Goal: Navigation & Orientation: Find specific page/section

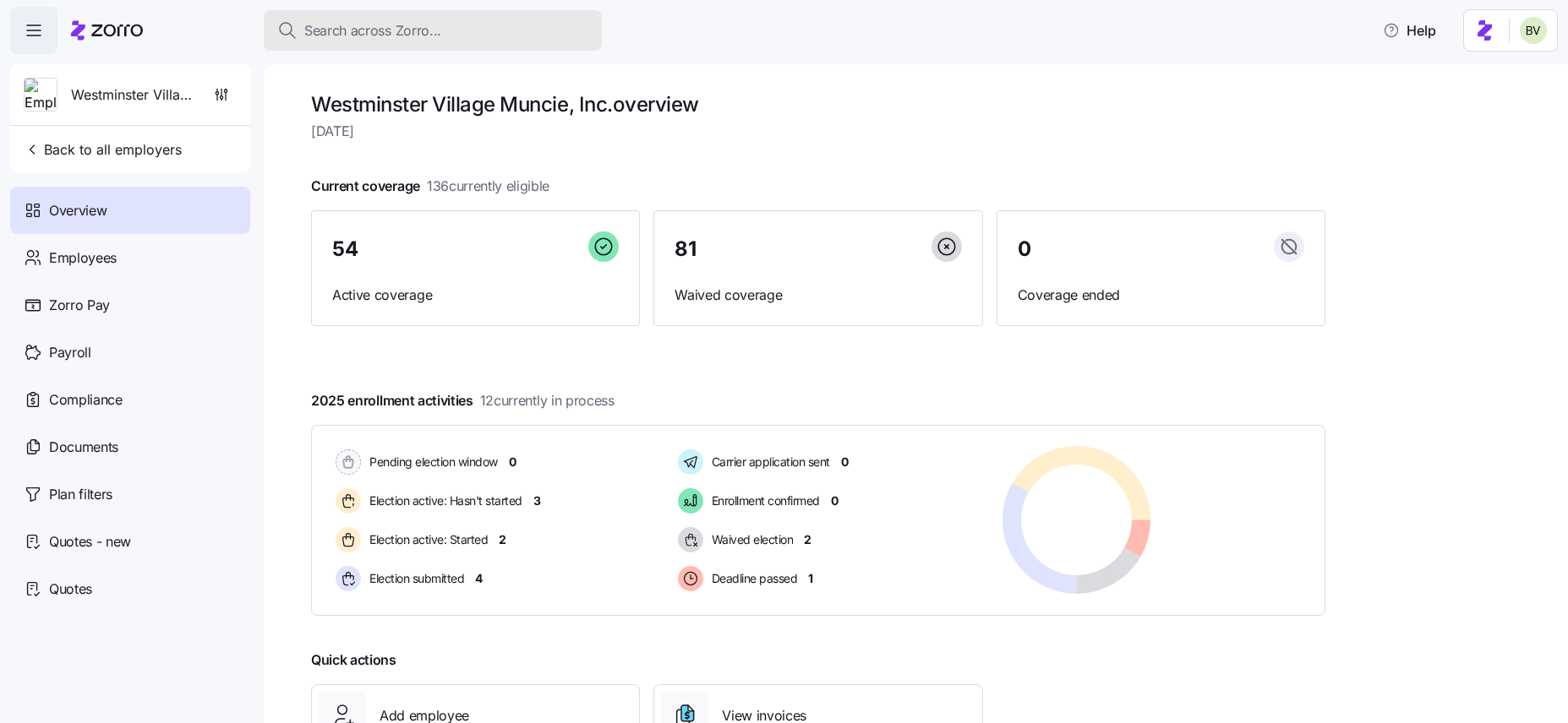
click at [419, 38] on span "Search across Zorro..." at bounding box center [372, 31] width 137 height 21
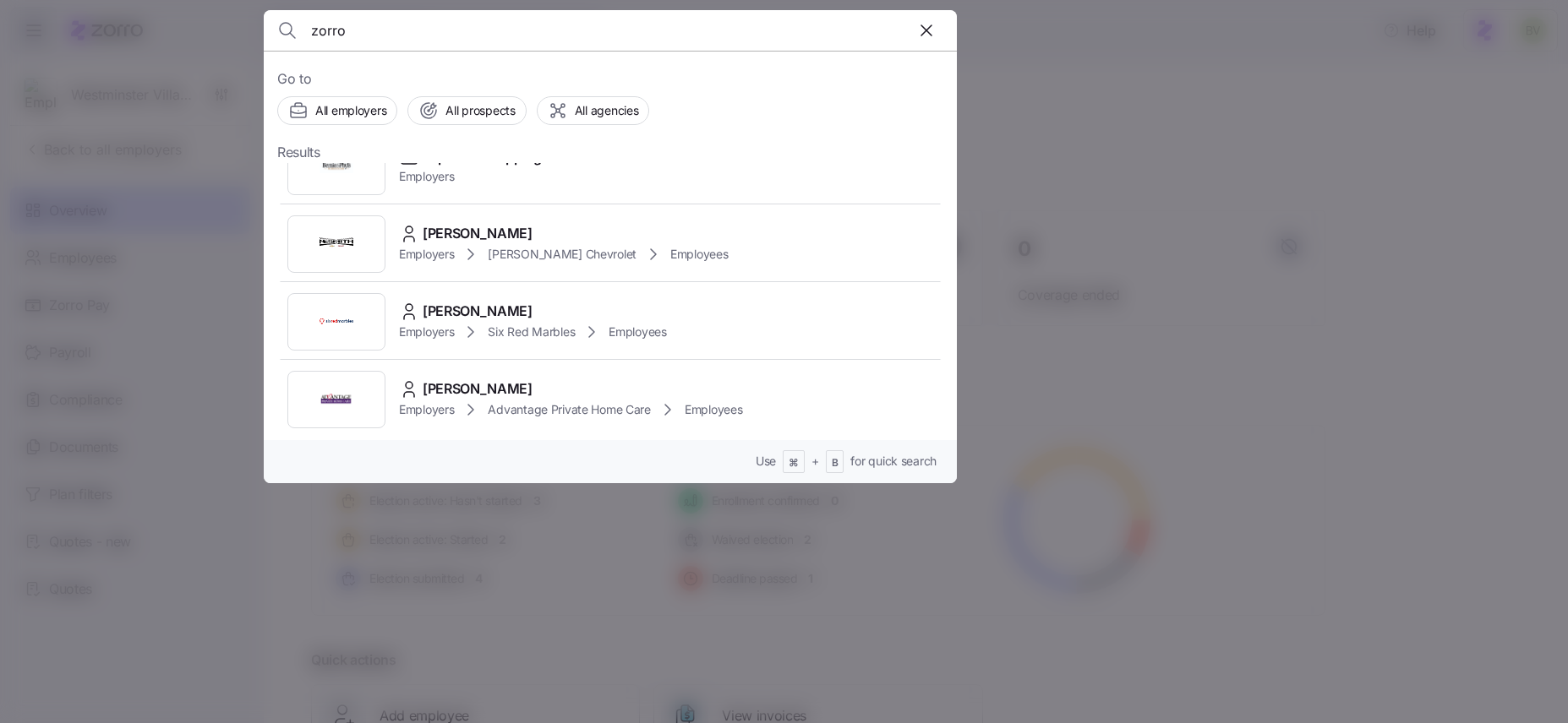
scroll to position [896, 0]
click at [321, 35] on input "zorro" at bounding box center [527, 30] width 433 height 41
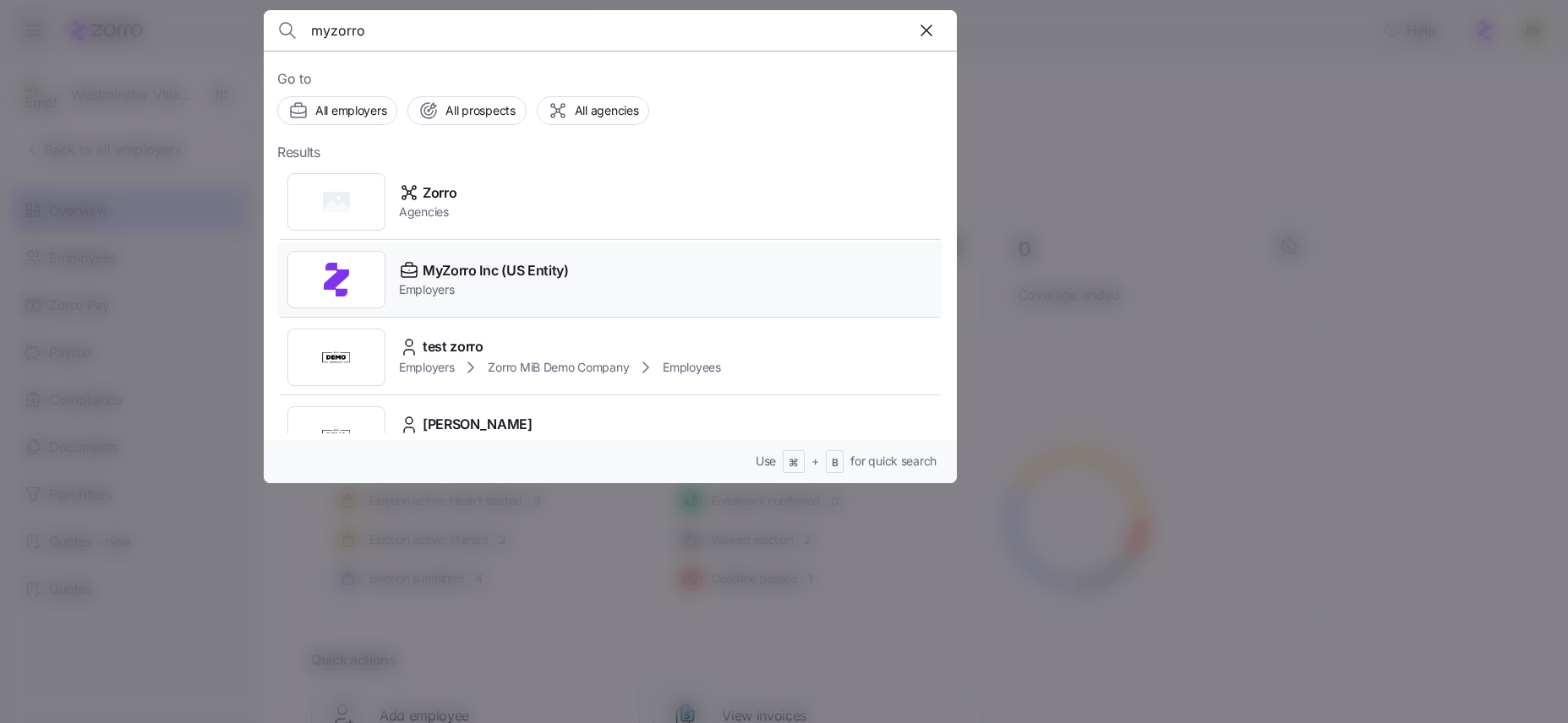
type input "myzorro"
click at [325, 273] on img at bounding box center [337, 280] width 34 height 34
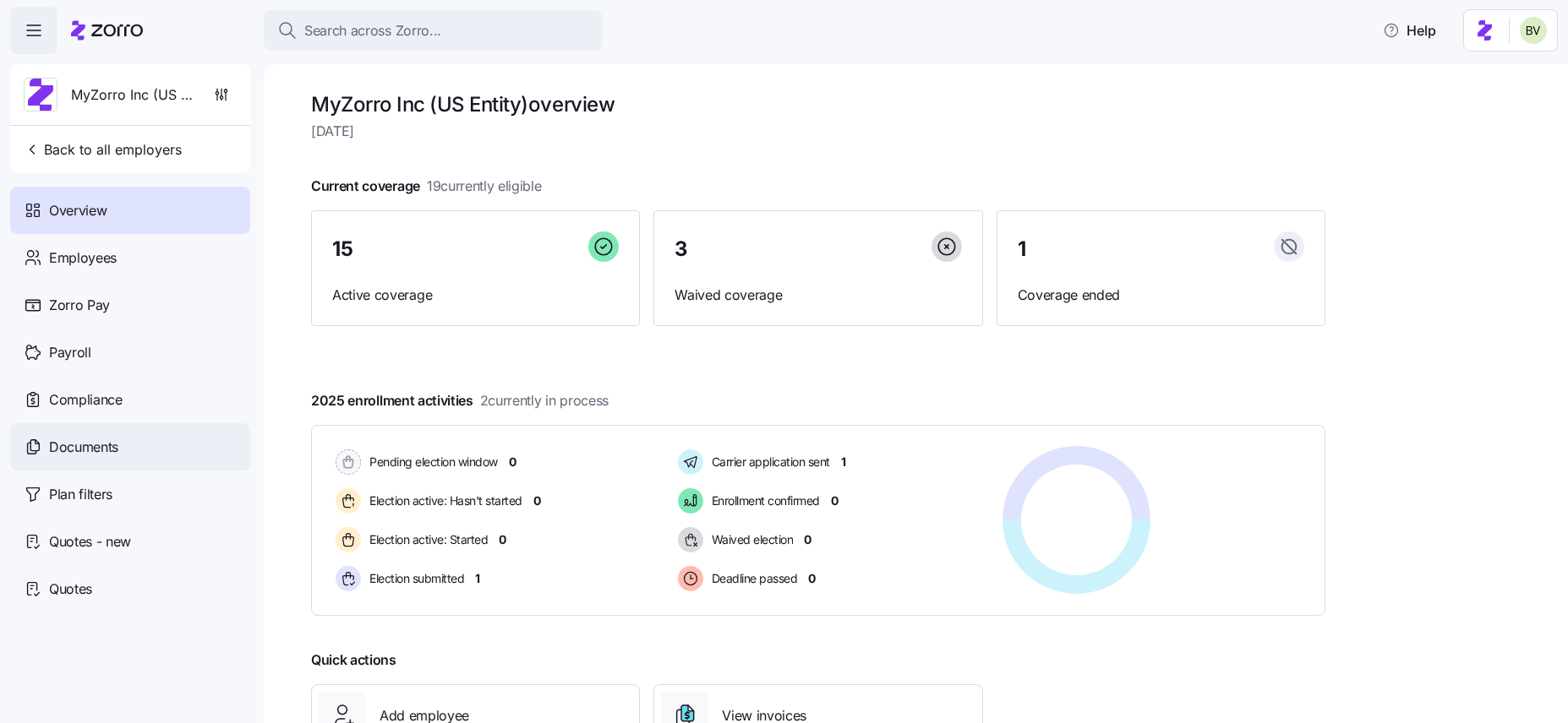
click at [97, 433] on div "Documents" at bounding box center [129, 447] width 240 height 47
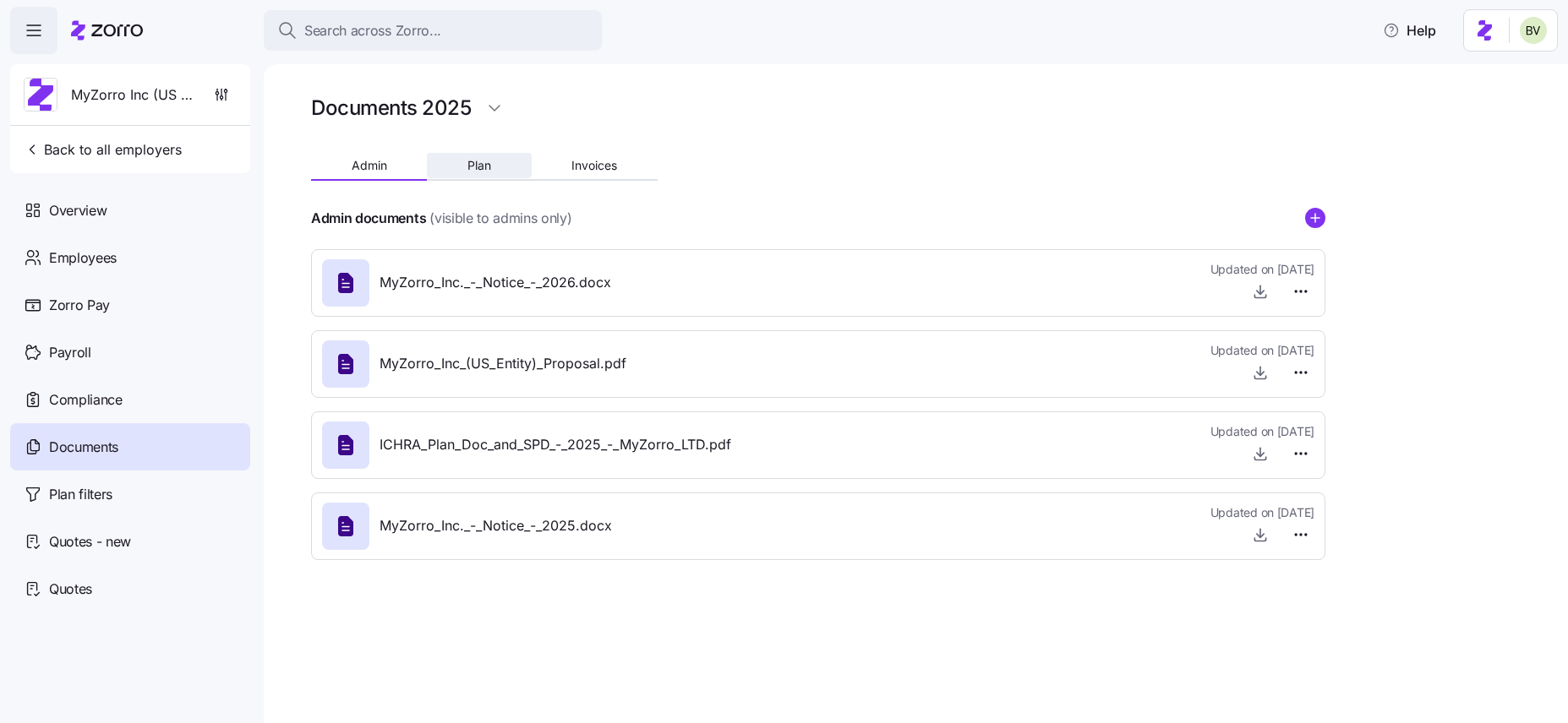
click at [488, 163] on span "Plan" at bounding box center [479, 165] width 24 height 12
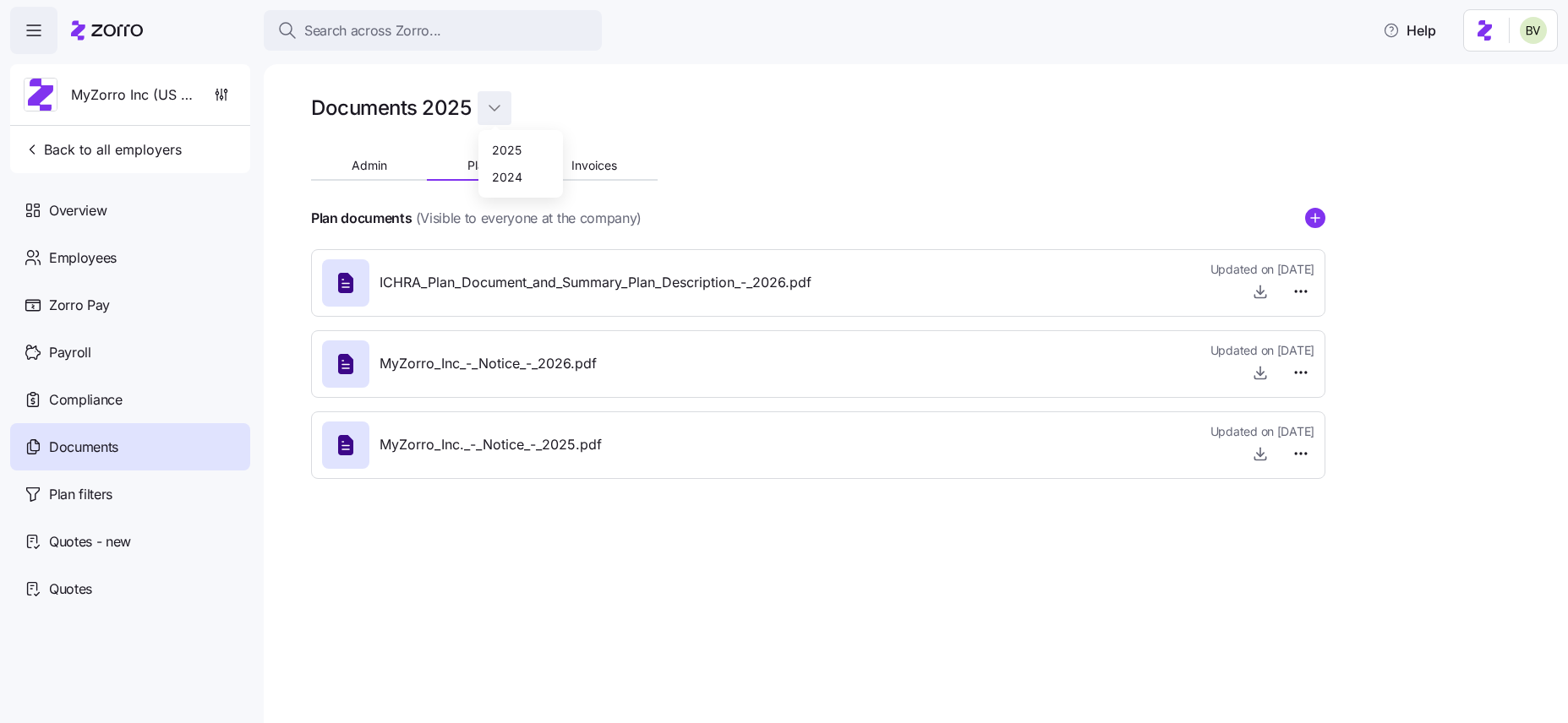
click at [492, 112] on html "Search across Zorro... Help MyZorro Inc (US Entity) Back to all employers Overv…" at bounding box center [784, 356] width 1568 height 713
click at [584, 167] on span "Invoices" at bounding box center [595, 165] width 46 height 12
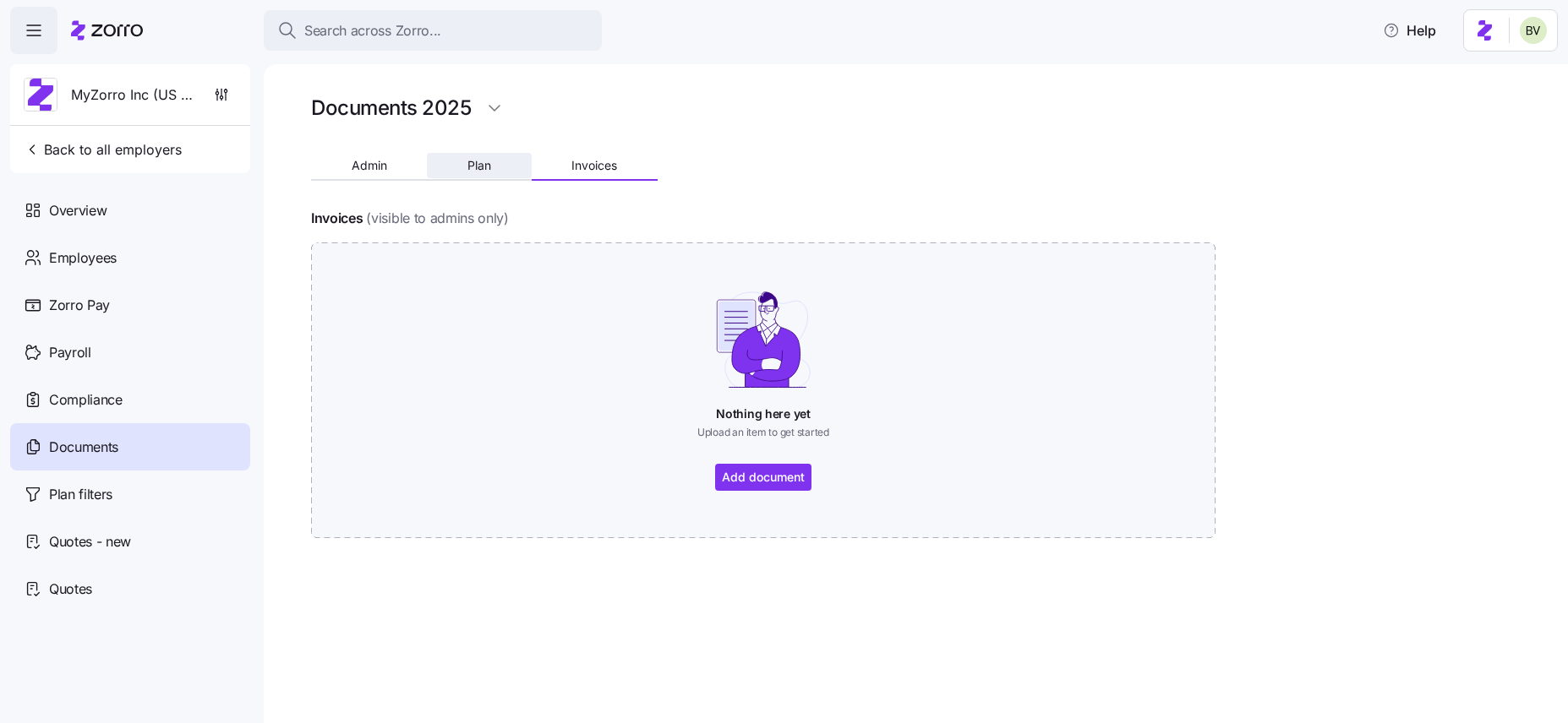
click at [496, 162] on button "Plan" at bounding box center [479, 166] width 104 height 26
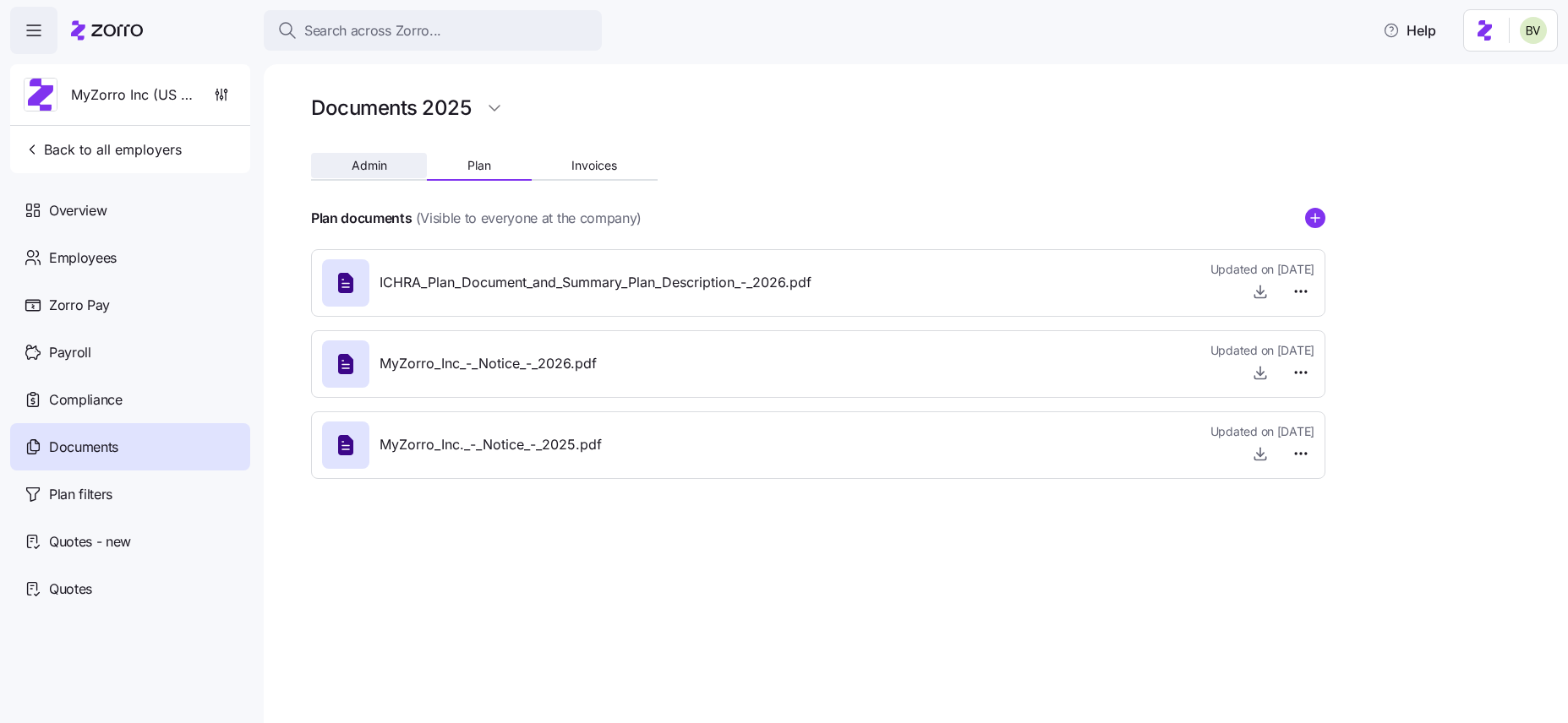
click at [374, 174] on button "Admin" at bounding box center [369, 166] width 116 height 26
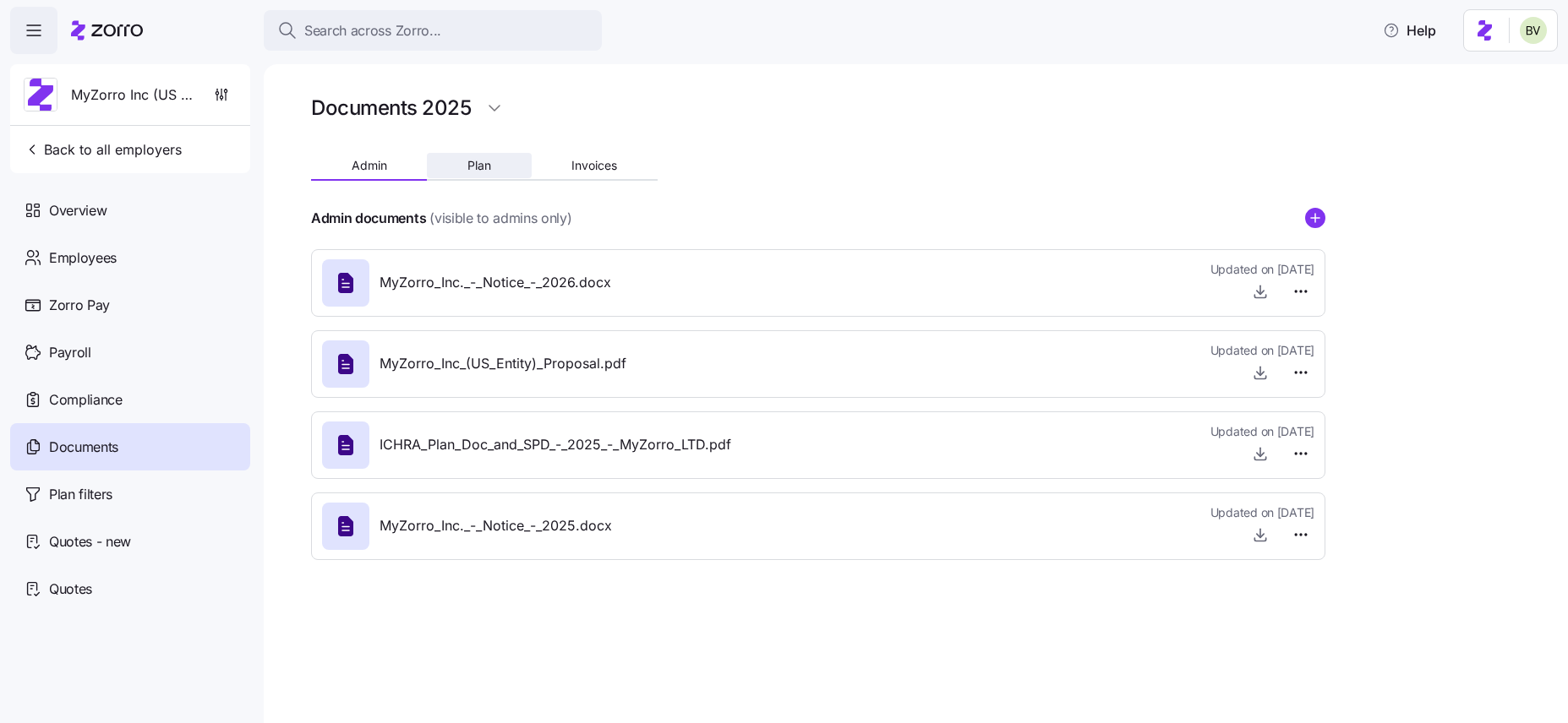
click at [472, 159] on span "Plan" at bounding box center [479, 165] width 24 height 12
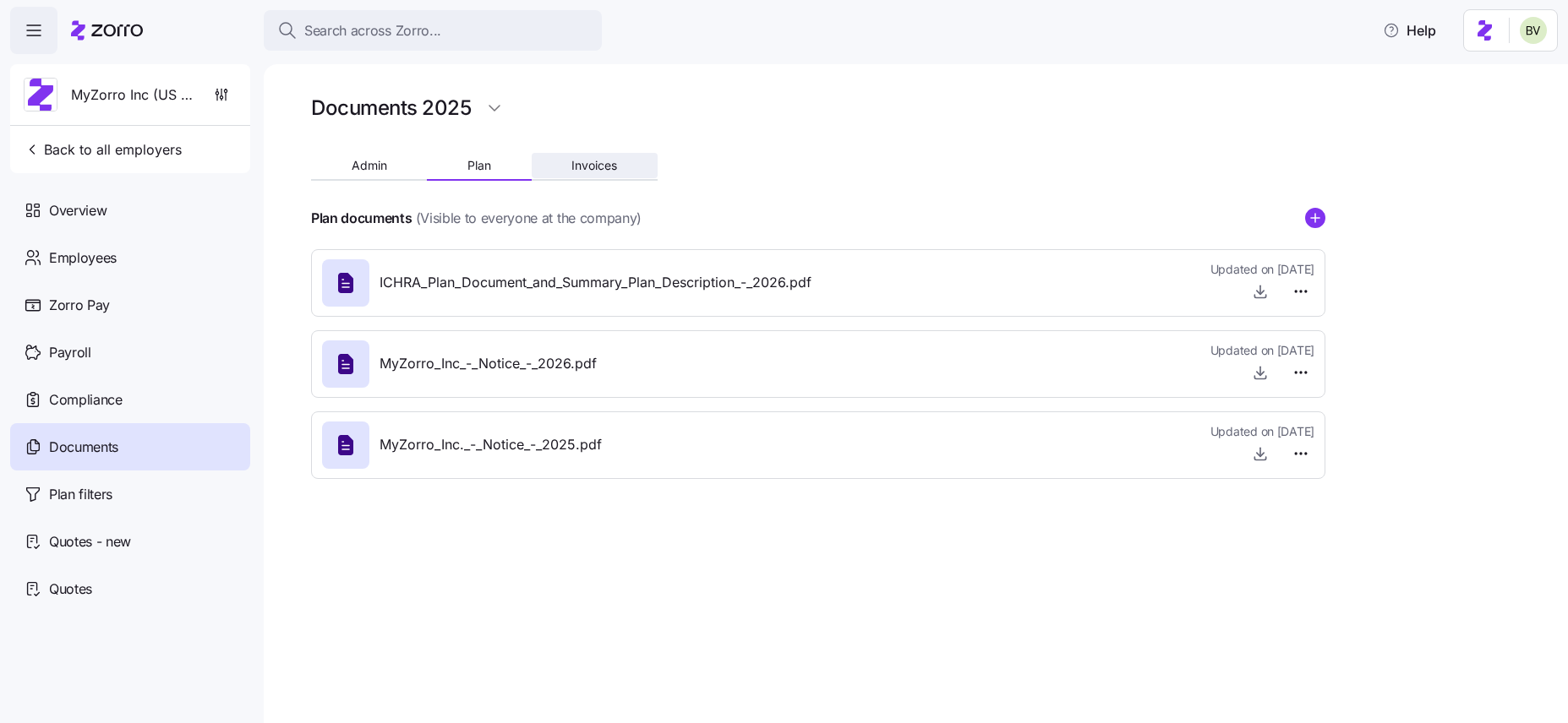
click at [589, 159] on span "Invoices" at bounding box center [595, 165] width 46 height 12
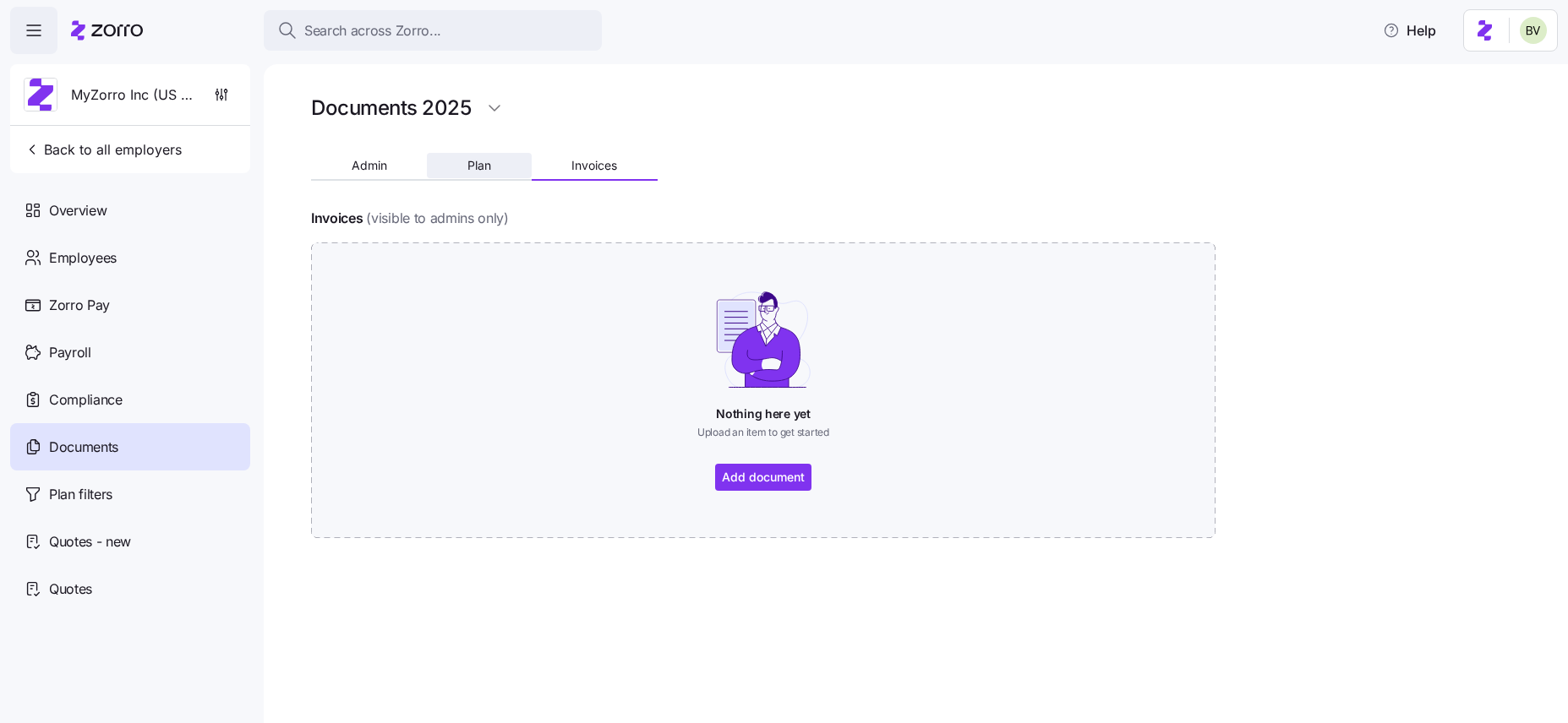
click at [474, 164] on span "Plan" at bounding box center [479, 165] width 24 height 12
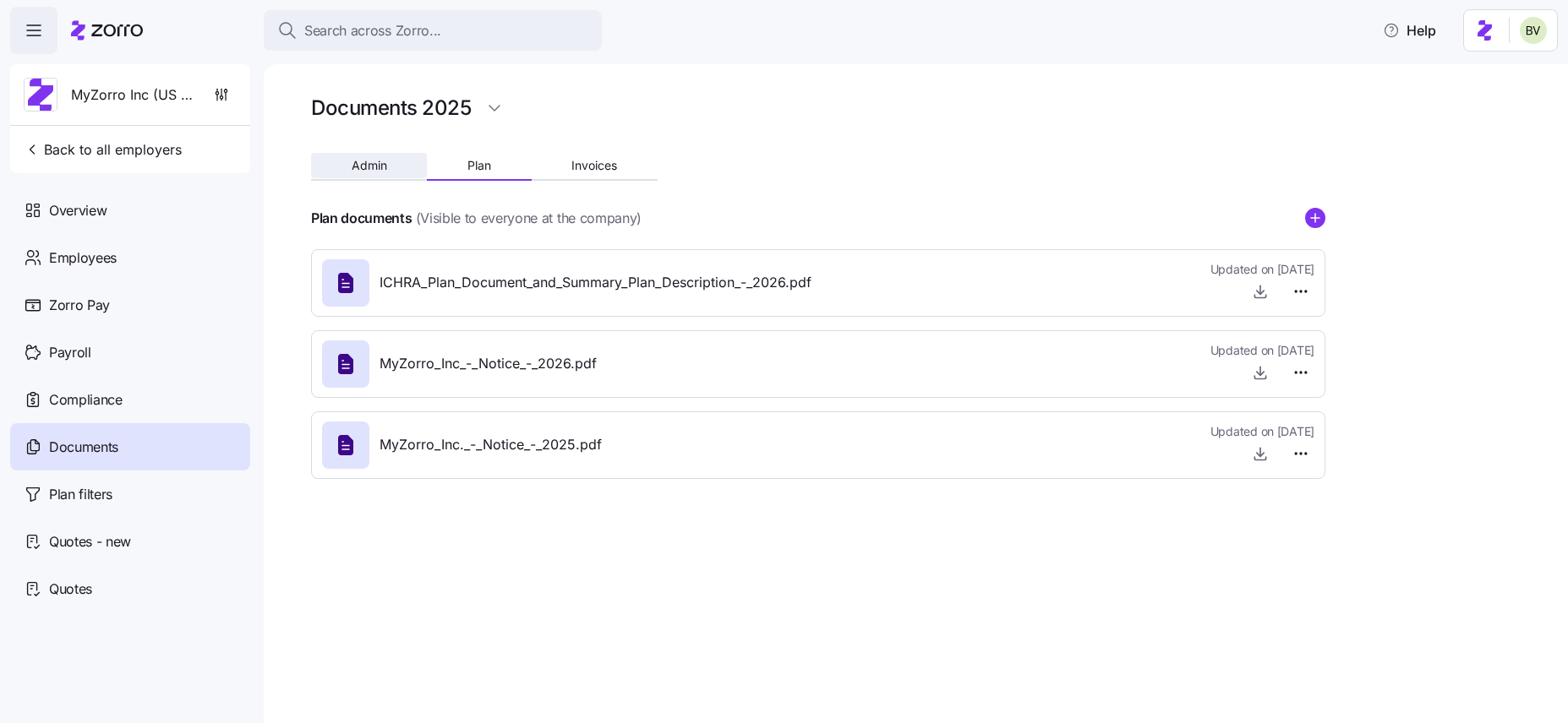
click at [373, 156] on button "Admin" at bounding box center [369, 166] width 116 height 26
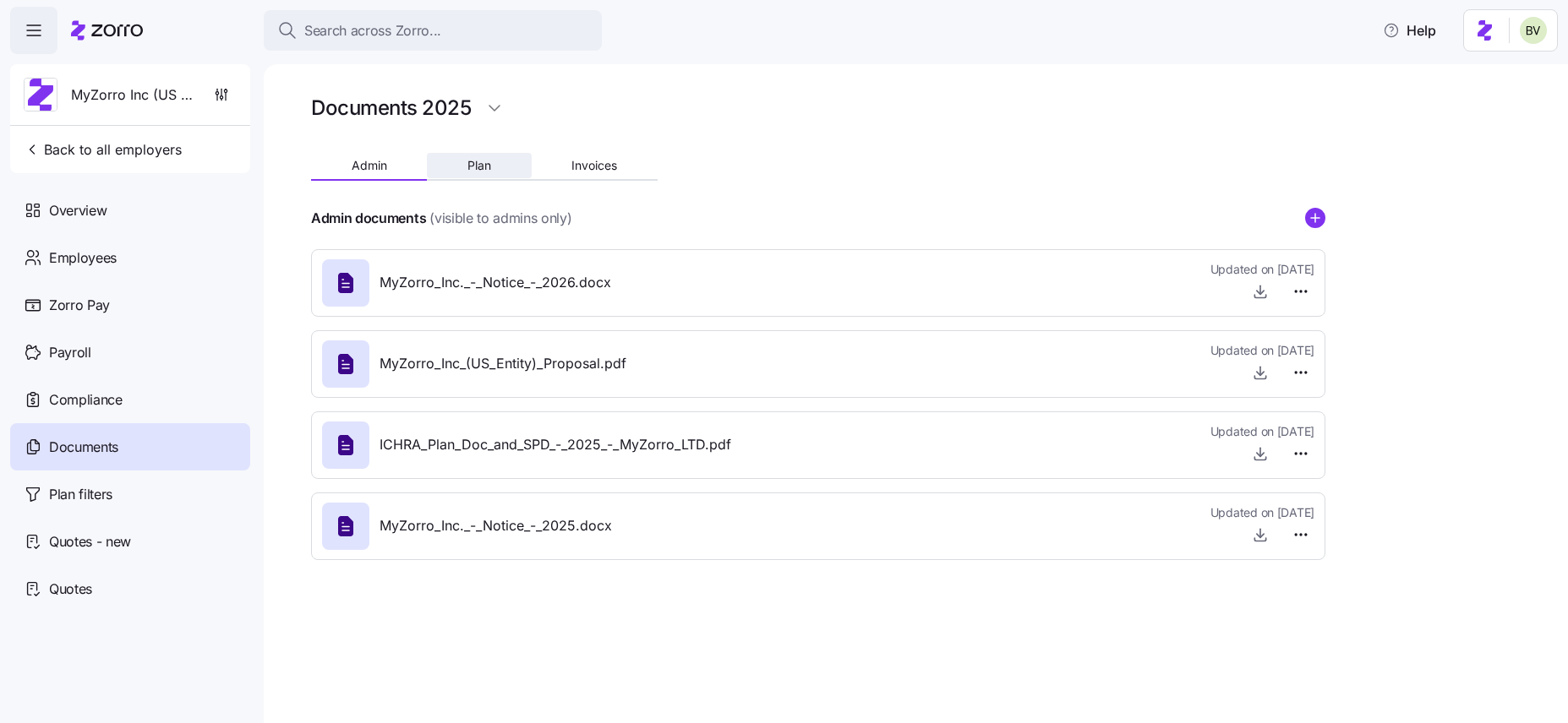
click at [452, 170] on button "Plan" at bounding box center [479, 166] width 104 height 26
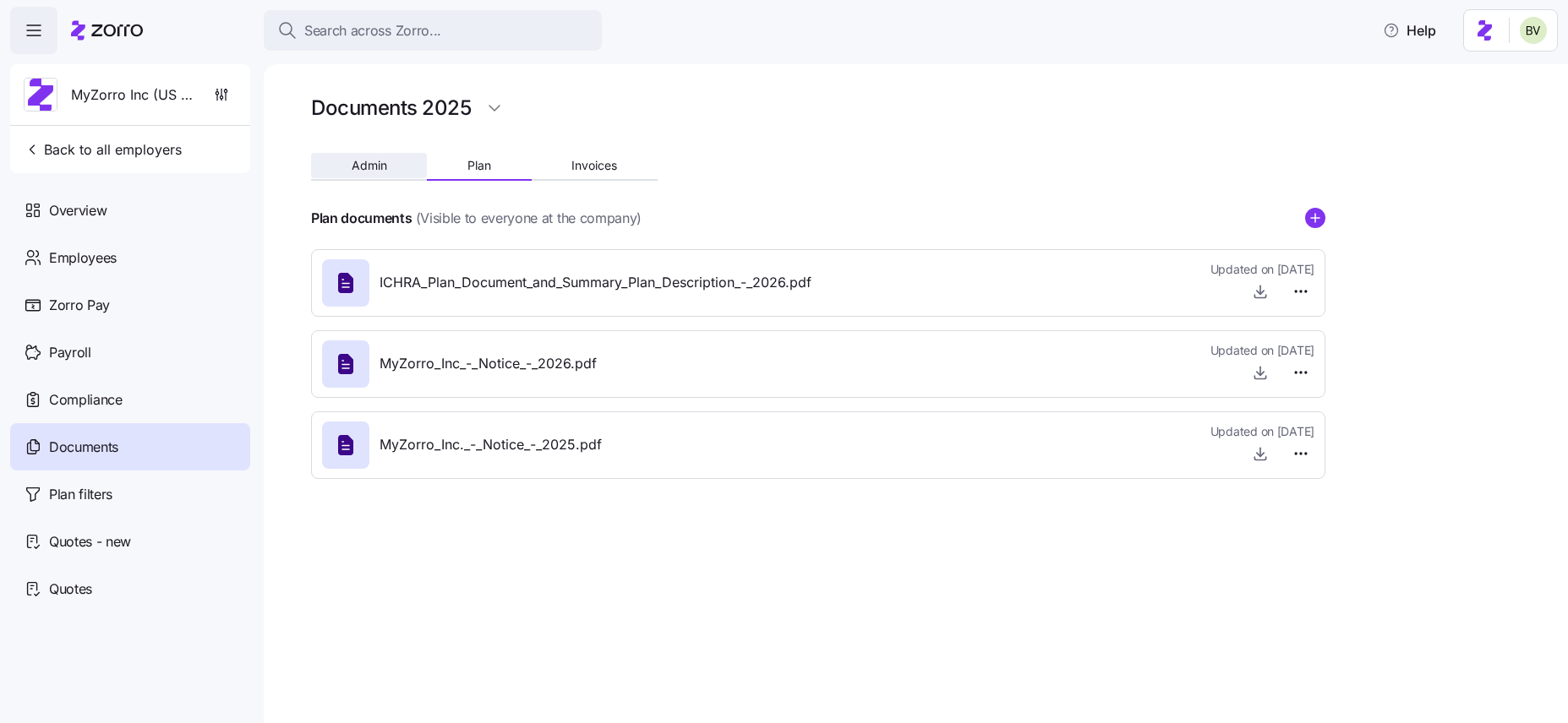
click at [366, 163] on span "Admin" at bounding box center [370, 165] width 35 height 12
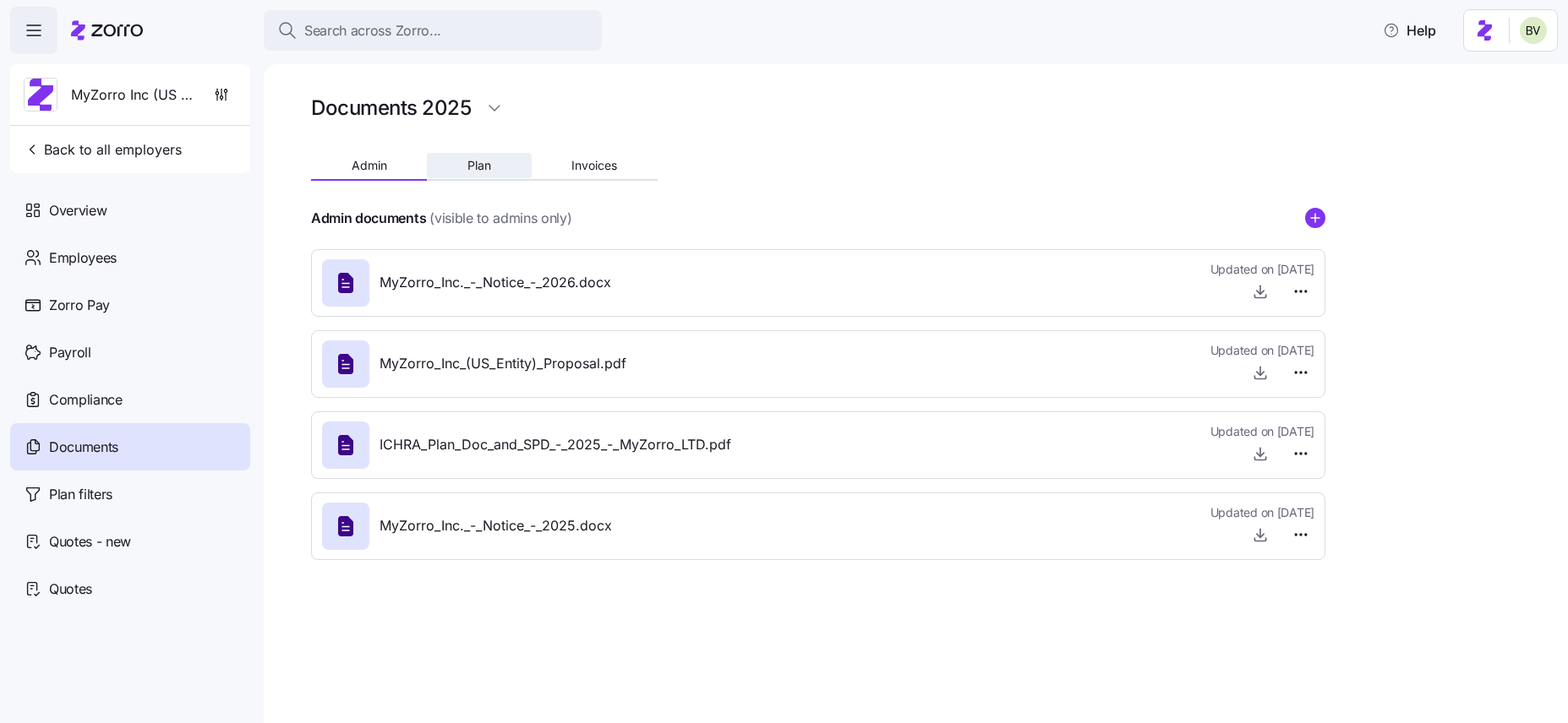
click at [471, 156] on button "Plan" at bounding box center [479, 166] width 104 height 26
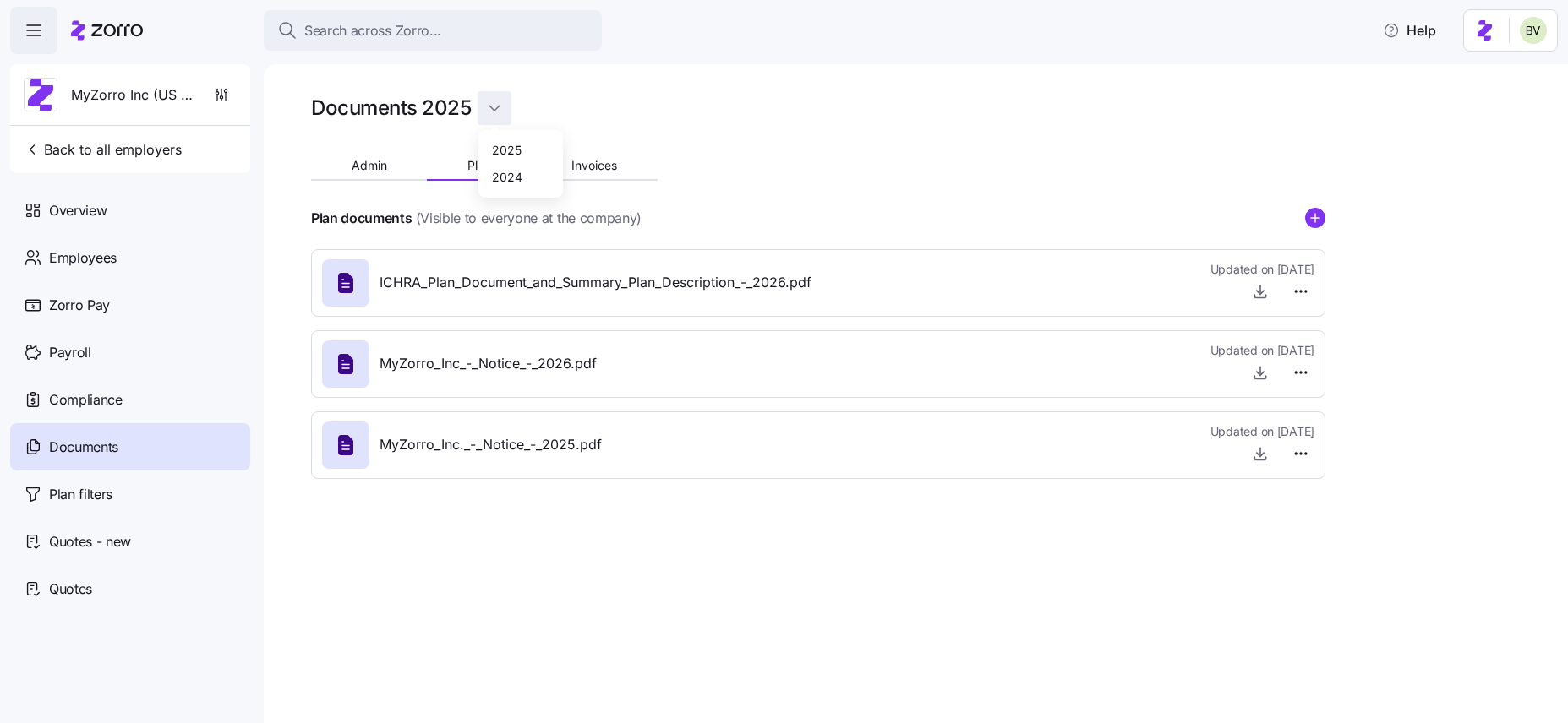
click at [495, 105] on html "Search across Zorro... Help MyZorro Inc (US Entity) Back to all employers Overv…" at bounding box center [784, 356] width 1568 height 713
click at [496, 172] on div "2024" at bounding box center [507, 176] width 30 height 19
